Goal: Check status

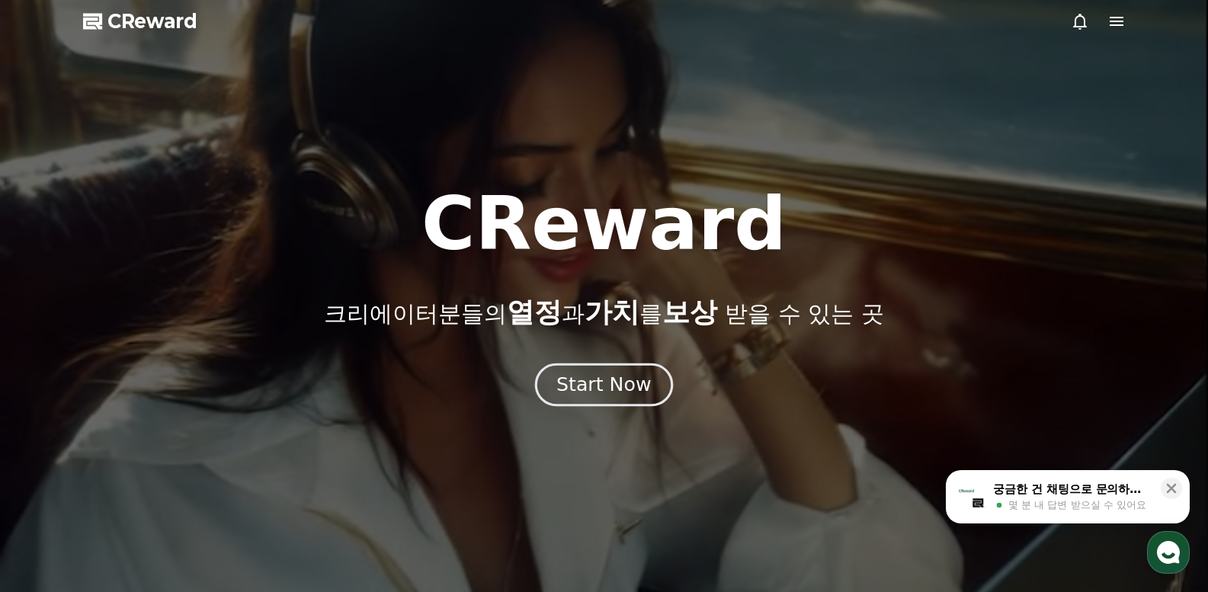
click at [605, 389] on div "Start Now" at bounding box center [603, 385] width 94 height 26
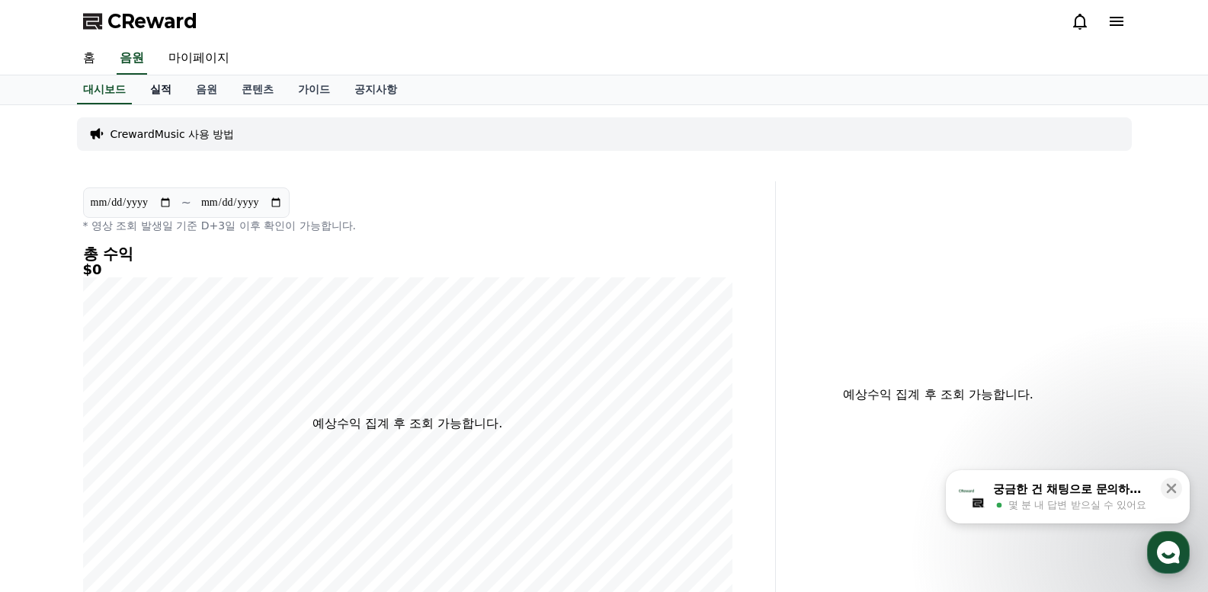
click at [171, 88] on link "실적" at bounding box center [161, 89] width 46 height 29
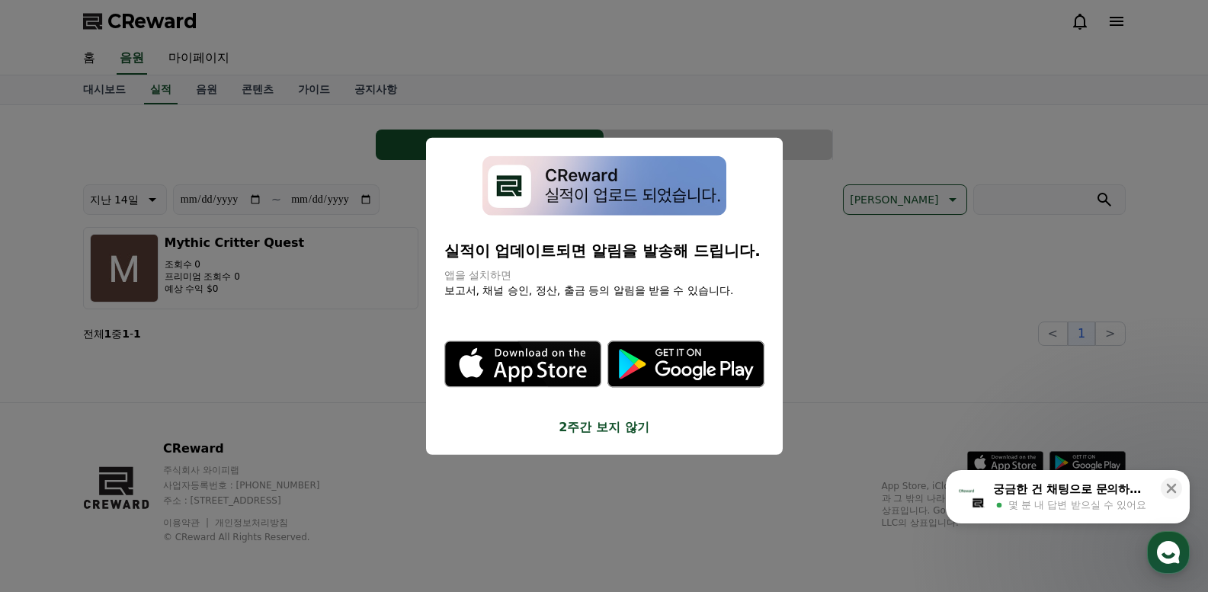
click at [587, 424] on button "2주간 보지 않기" at bounding box center [604, 427] width 320 height 18
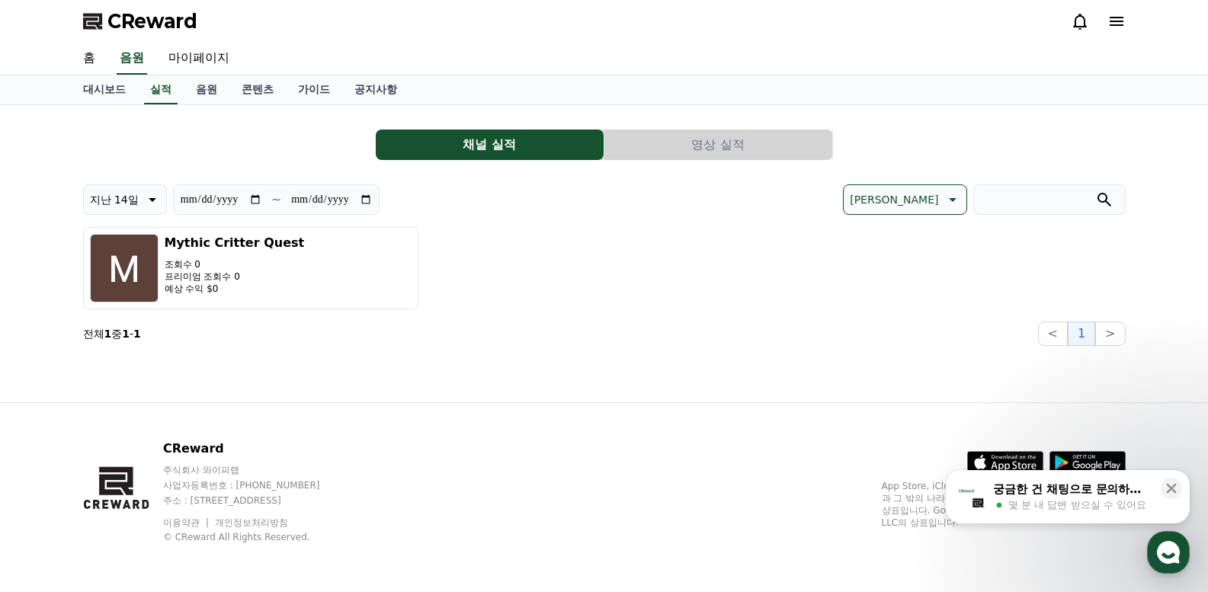
click at [689, 142] on button "영상 실적" at bounding box center [718, 145] width 228 height 30
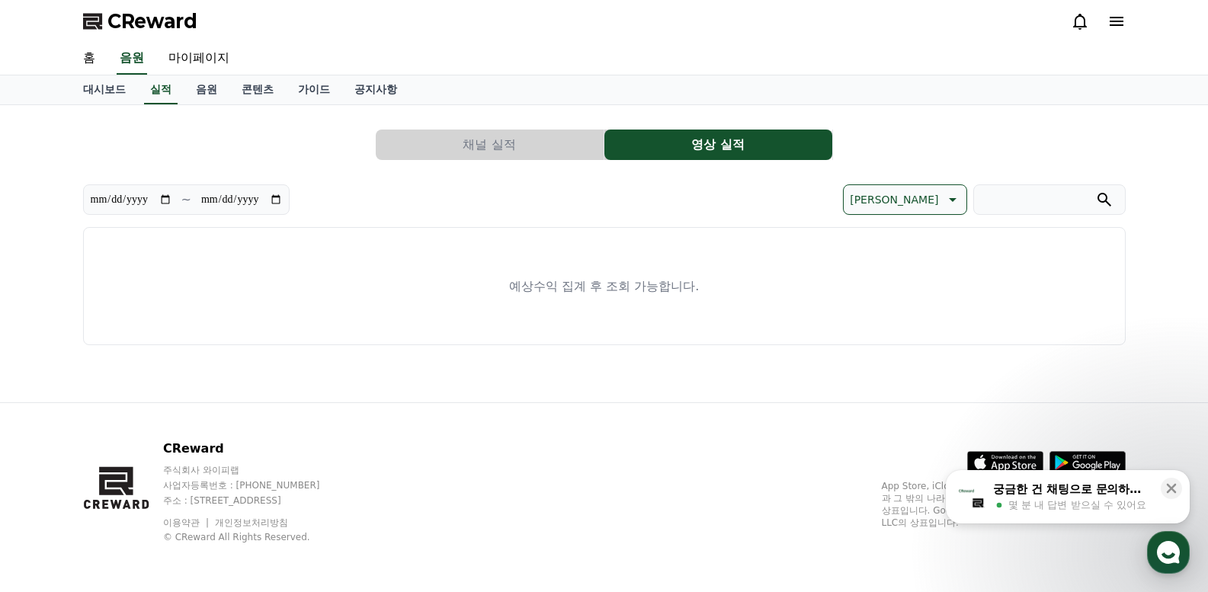
click at [434, 148] on button "채널 실적" at bounding box center [490, 145] width 228 height 30
